Goal: Register for event/course

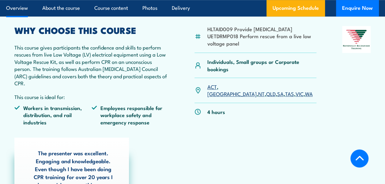
scroll to position [214, 0]
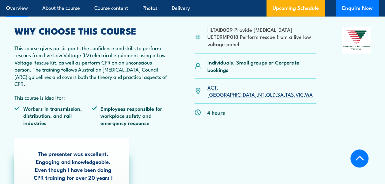
click at [305, 93] on link "WA" at bounding box center [309, 94] width 8 height 7
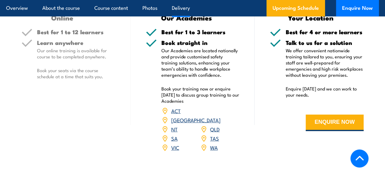
scroll to position [878, 0]
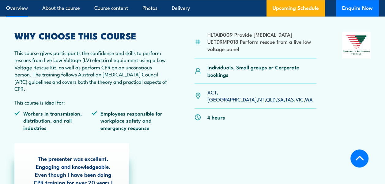
scroll to position [214, 0]
